Goal: Use online tool/utility: Utilize a website feature to perform a specific function

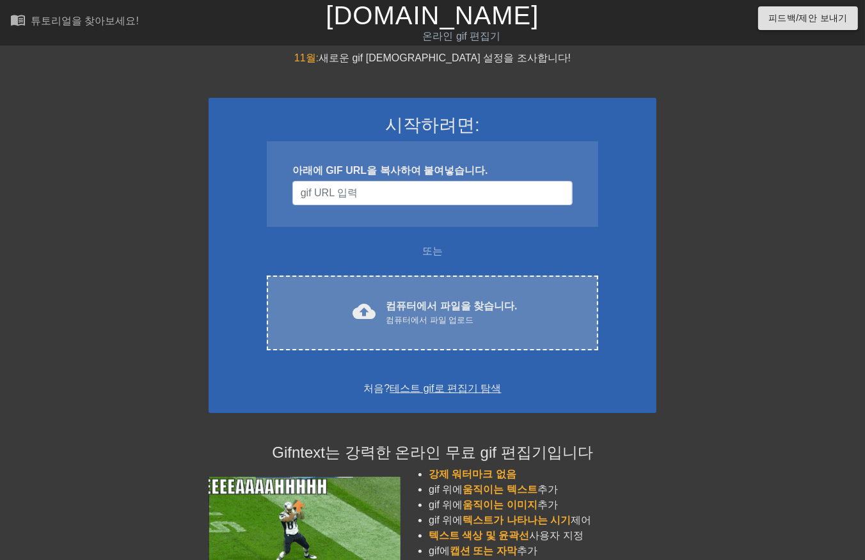
click at [480, 315] on div "컴퓨터에서 파일 업로드" at bounding box center [451, 320] width 131 height 13
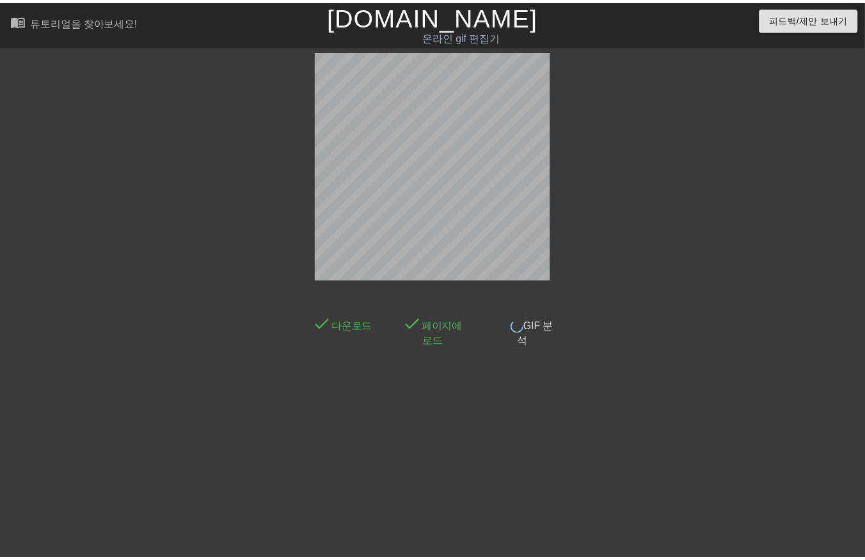
scroll to position [20, 0]
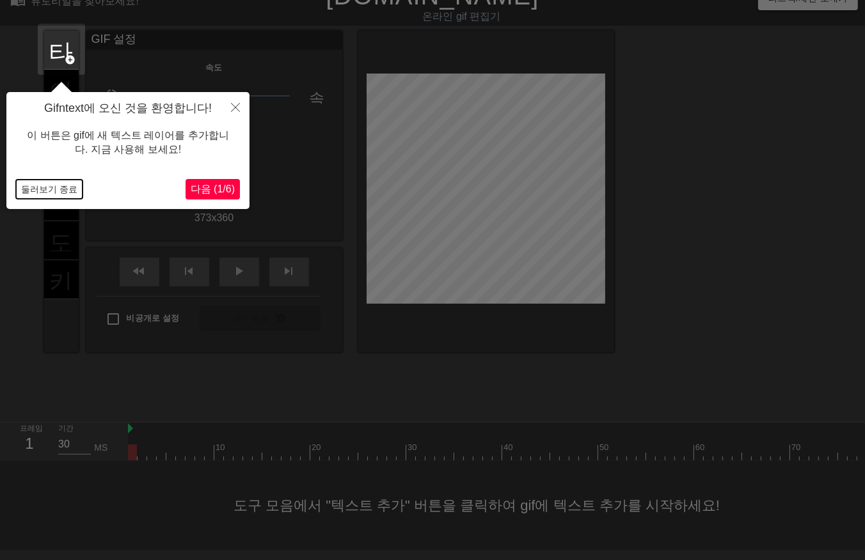
click at [43, 194] on button "둘러보기 종료" at bounding box center [49, 189] width 67 height 19
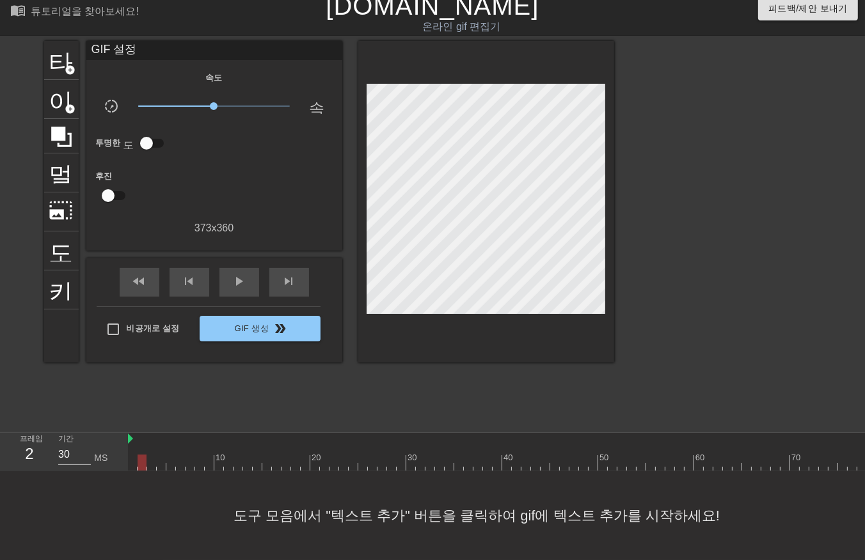
click at [141, 456] on div at bounding box center [847, 463] width 1439 height 16
drag, startPoint x: 151, startPoint y: 450, endPoint x: 160, endPoint y: 450, distance: 9.0
click at [151, 455] on div at bounding box center [847, 463] width 1439 height 16
drag, startPoint x: 235, startPoint y: 448, endPoint x: 276, endPoint y: 448, distance: 40.9
click at [238, 455] on div at bounding box center [847, 463] width 1439 height 16
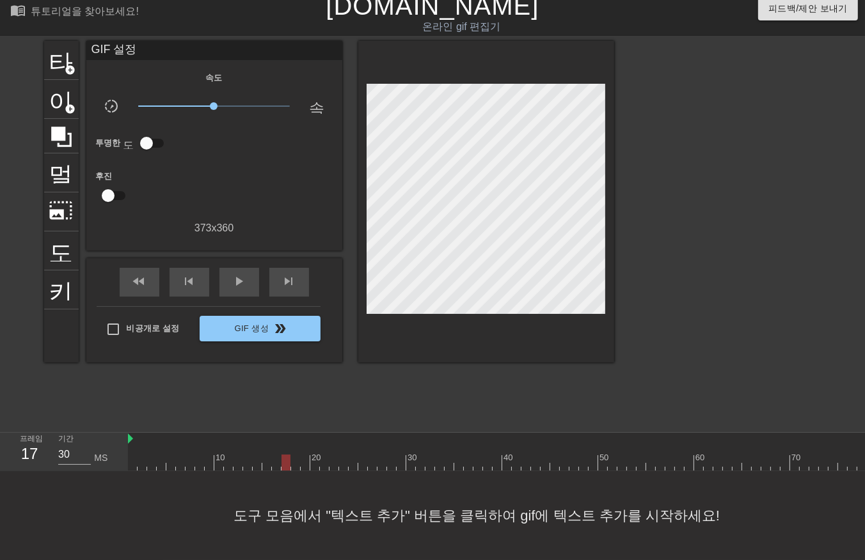
click at [286, 455] on div at bounding box center [847, 463] width 1439 height 16
click at [323, 455] on div at bounding box center [847, 463] width 1439 height 16
drag, startPoint x: 325, startPoint y: 449, endPoint x: 341, endPoint y: 449, distance: 16.0
click at [329, 455] on div at bounding box center [324, 463] width 9 height 16
click at [349, 455] on div at bounding box center [847, 463] width 1439 height 16
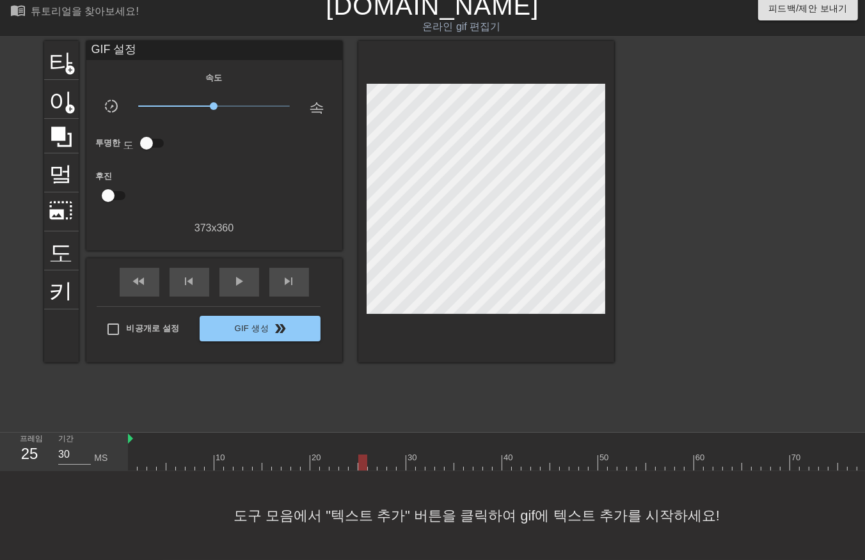
drag, startPoint x: 362, startPoint y: 446, endPoint x: 385, endPoint y: 443, distance: 23.2
click at [374, 455] on div at bounding box center [847, 463] width 1439 height 16
drag, startPoint x: 386, startPoint y: 443, endPoint x: 420, endPoint y: 439, distance: 33.4
click at [419, 446] on div "10 20 30 40 50 60 70 80 90 100 110 120 130 140 150" at bounding box center [847, 456] width 1439 height 20
click at [420, 446] on div at bounding box center [421, 454] width 10 height 16
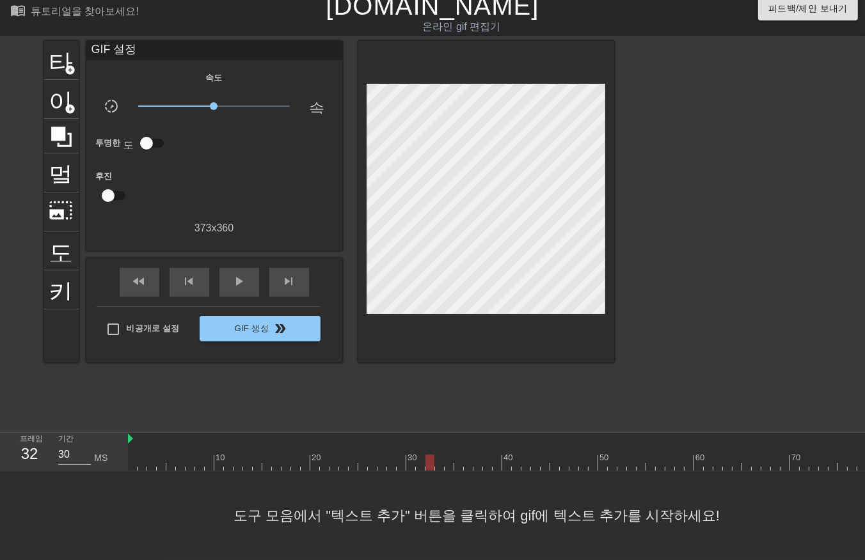
click at [429, 455] on div at bounding box center [847, 463] width 1439 height 16
drag, startPoint x: 380, startPoint y: 384, endPoint x: 388, endPoint y: 399, distance: 16.6
click at [380, 384] on div "타이틀 add_circle 이미지 add_circle 멀떠구니 photo_size_select_large 도움말 키보드 GIF 설정 속도 sl…" at bounding box center [329, 233] width 570 height 384
click at [421, 455] on div at bounding box center [847, 463] width 1439 height 16
click at [493, 353] on div "타이틀 add_circle 이미지 add_circle 멀떠구니 photo_size_select_large 도움말 키보드 GIF 설정 속도 sl…" at bounding box center [329, 233] width 570 height 384
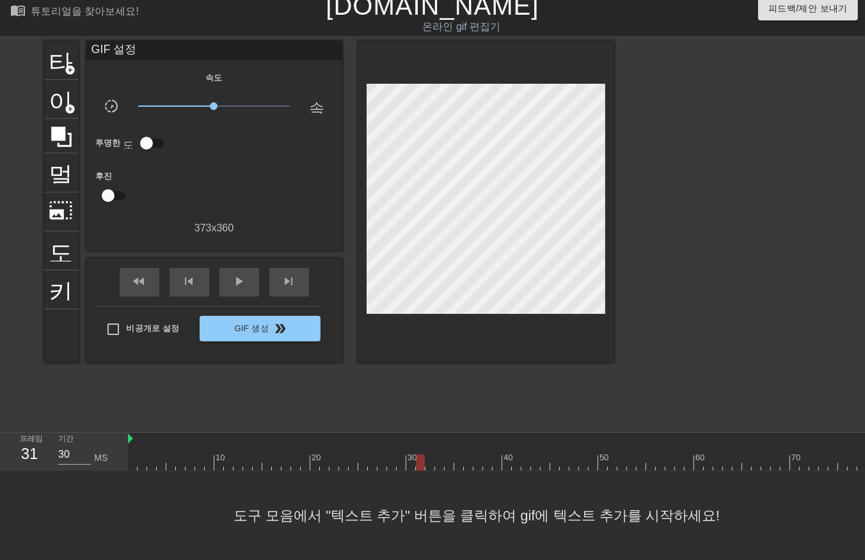
click at [617, 291] on div "타이틀 add_circle 이미지 add_circle 멀떠구니 photo_size_select_large 도움말 키보드 GIF 설정 속도 sl…" at bounding box center [432, 233] width 865 height 384
click at [131, 455] on div at bounding box center [847, 463] width 1439 height 16
click at [418, 455] on div at bounding box center [847, 463] width 1439 height 16
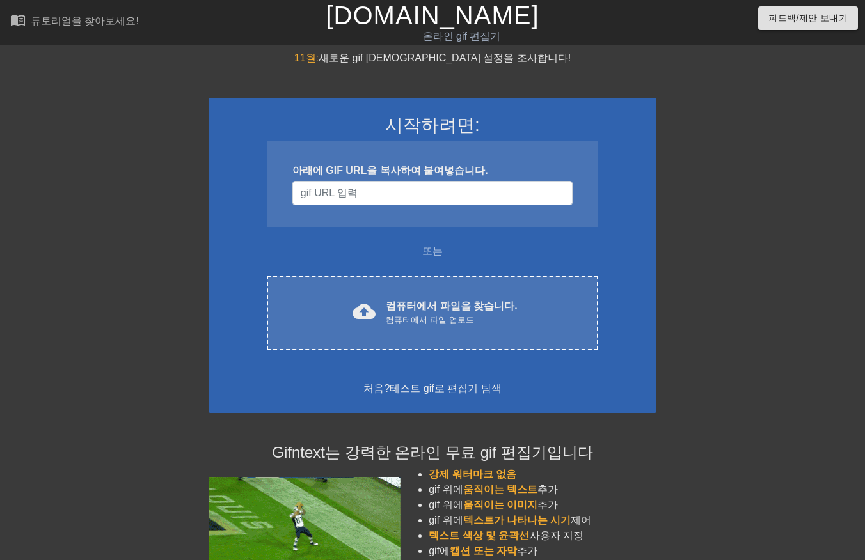
scroll to position [23, 0]
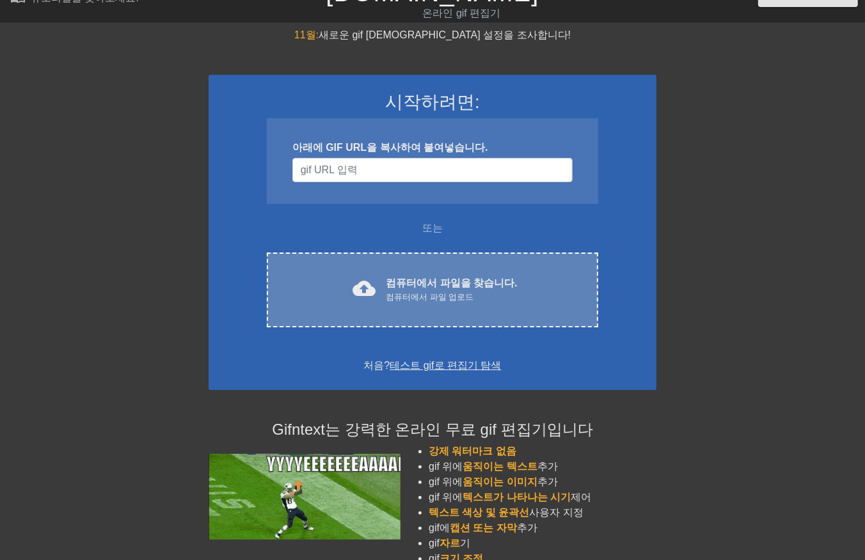
click at [483, 271] on div "cloud_upload 컴퓨터에서 파일을 찾습니다. 컴퓨터에서 파일 업로드 Choose files" at bounding box center [432, 290] width 331 height 75
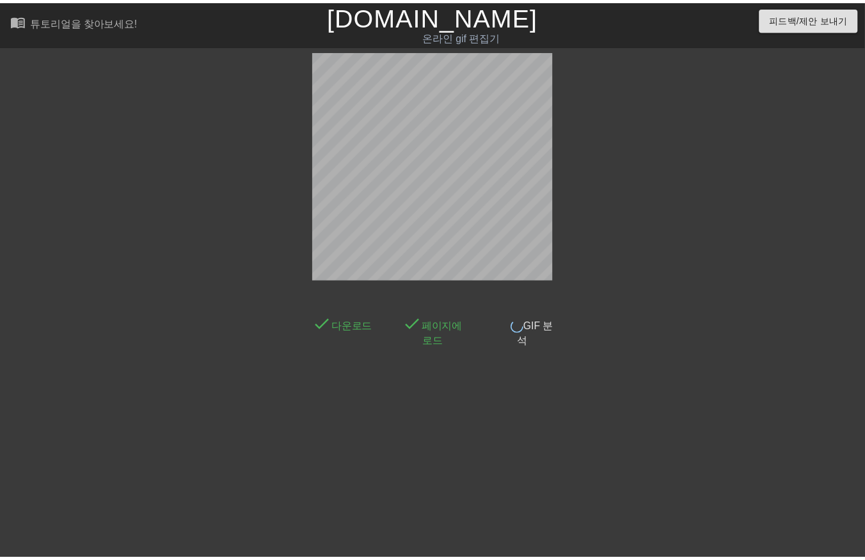
scroll to position [20, 0]
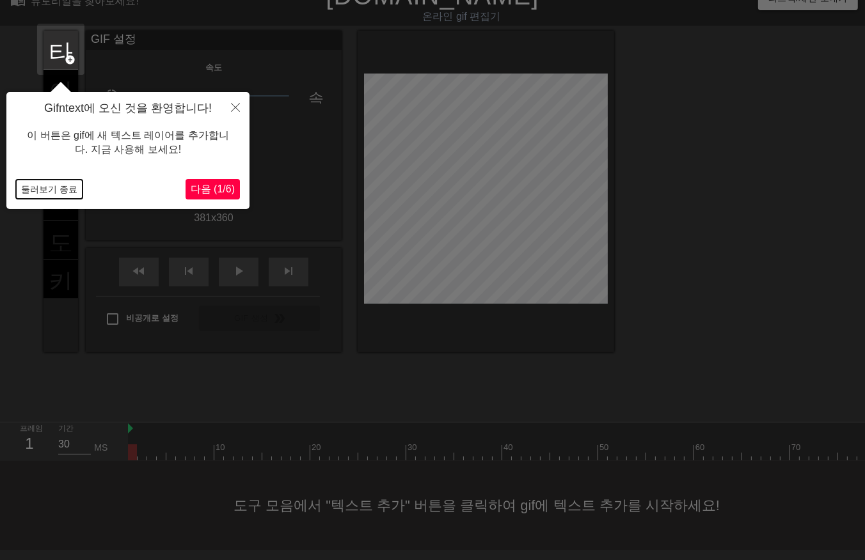
click at [33, 189] on button "둘러보기 종료" at bounding box center [49, 189] width 67 height 19
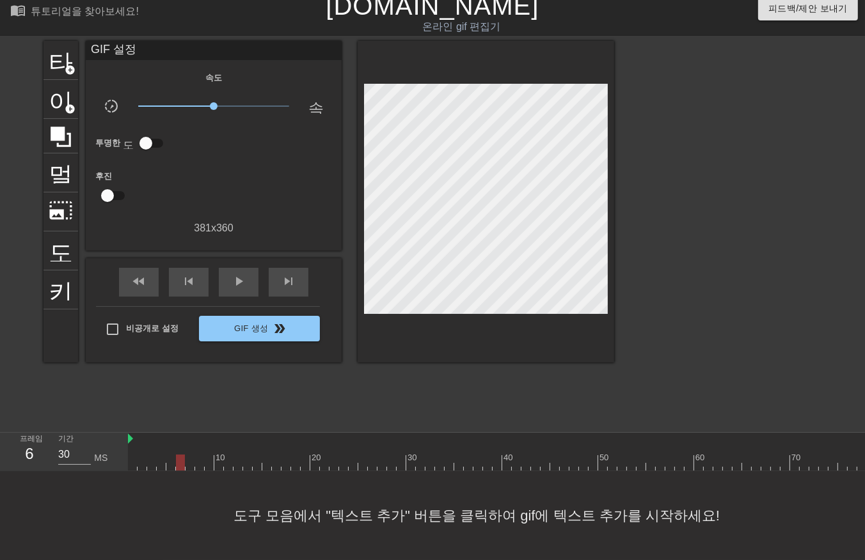
click at [184, 455] on div at bounding box center [847, 463] width 1439 height 16
click at [203, 455] on div at bounding box center [847, 463] width 1439 height 16
click at [222, 455] on div at bounding box center [847, 463] width 1439 height 16
drag, startPoint x: 233, startPoint y: 455, endPoint x: 283, endPoint y: 454, distance: 49.3
click at [264, 455] on div at bounding box center [847, 463] width 1439 height 16
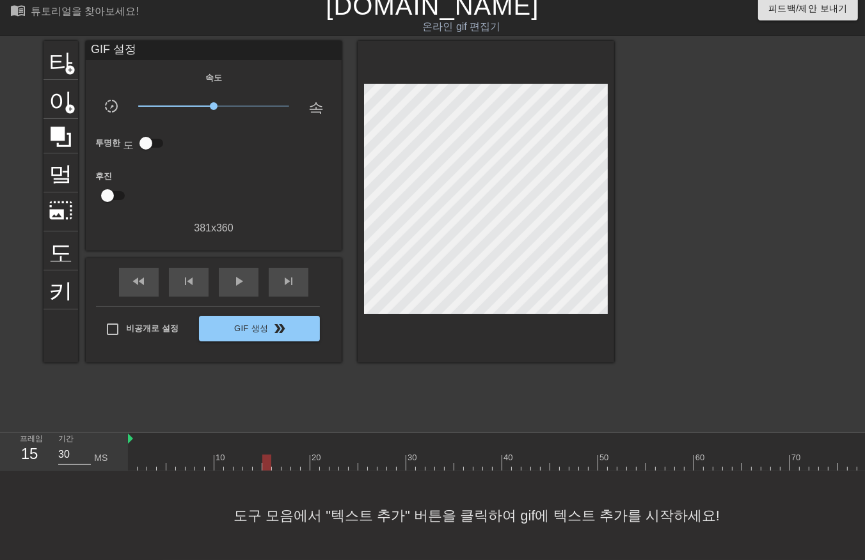
drag, startPoint x: 324, startPoint y: 452, endPoint x: 356, endPoint y: 448, distance: 31.7
click at [342, 455] on div at bounding box center [847, 463] width 1439 height 16
click at [422, 455] on div at bounding box center [717, 463] width 1439 height 16
click at [507, 455] on div at bounding box center [717, 463] width 1439 height 16
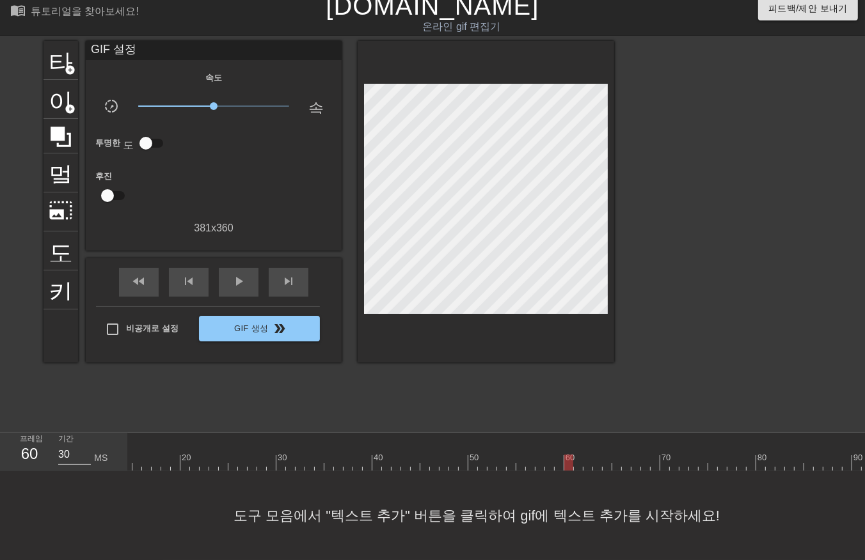
click at [567, 459] on div at bounding box center [717, 463] width 1439 height 16
click at [659, 455] on div at bounding box center [138, 463] width 1439 height 16
click at [666, 455] on div at bounding box center [138, 463] width 1439 height 16
click at [670, 455] on div at bounding box center [138, 463] width 1439 height 16
